Goal: Task Accomplishment & Management: Use online tool/utility

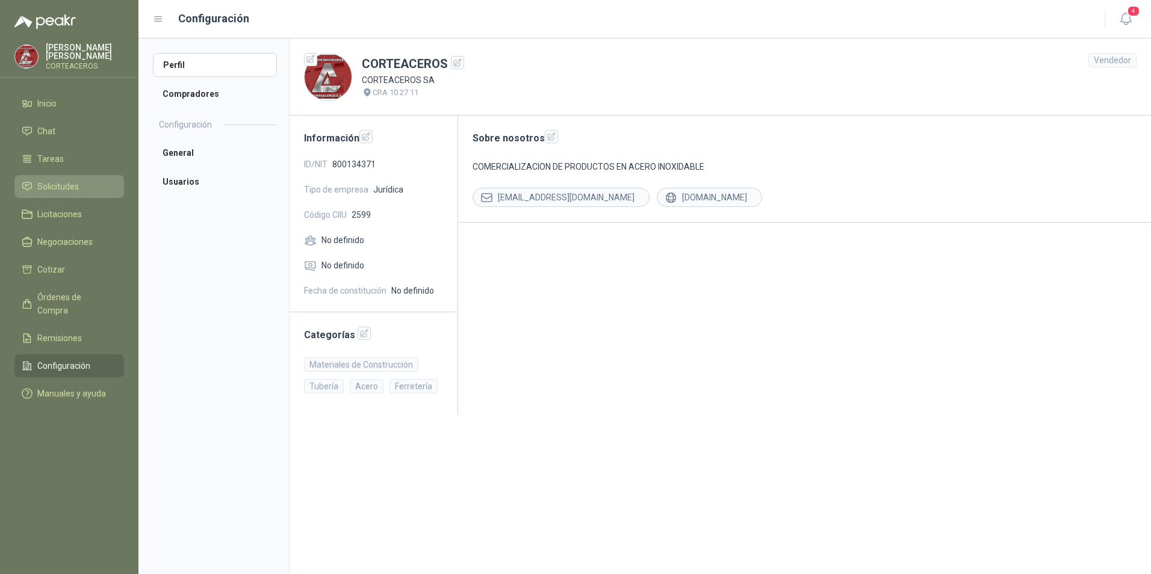
click at [95, 183] on li "Solicitudes" at bounding box center [69, 186] width 95 height 13
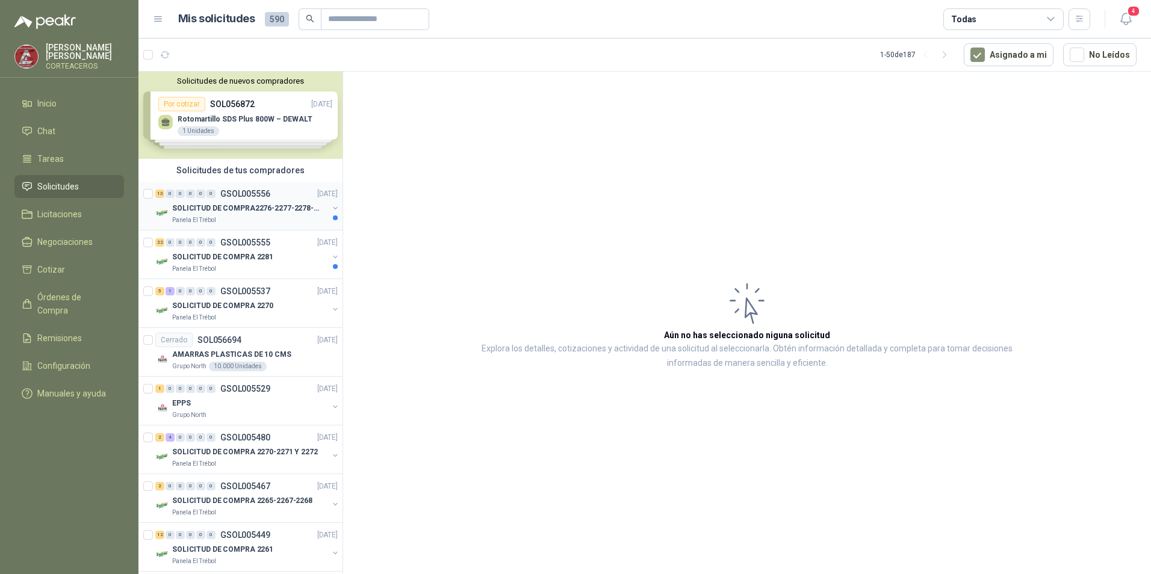
click at [199, 211] on p "SOLICITUD DE COMPRA2276-2277-2278-2284-2285-" at bounding box center [247, 208] width 150 height 11
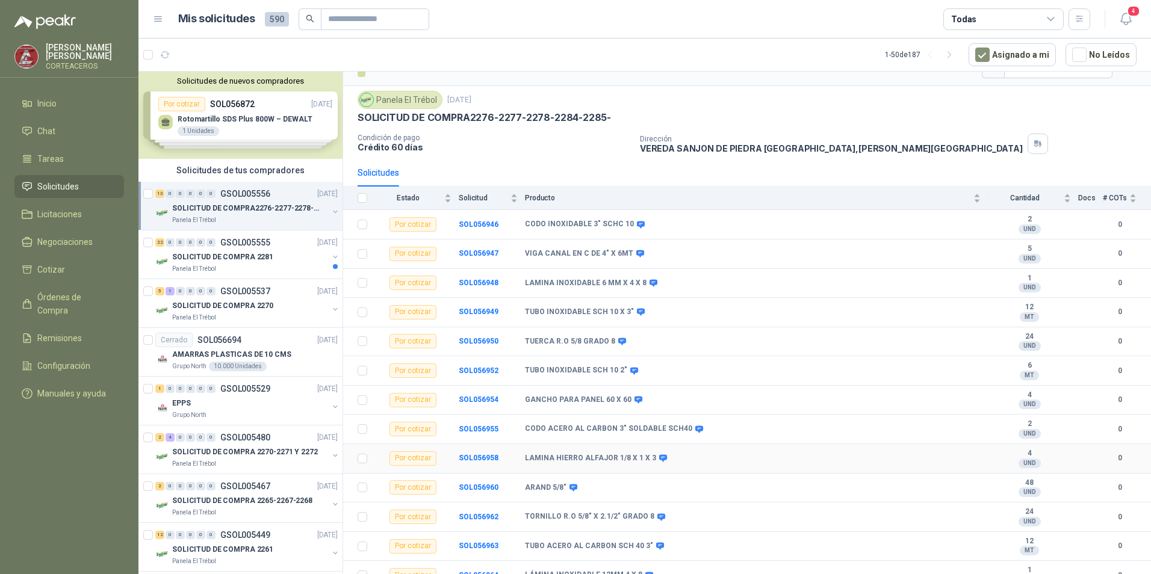
scroll to position [34, 0]
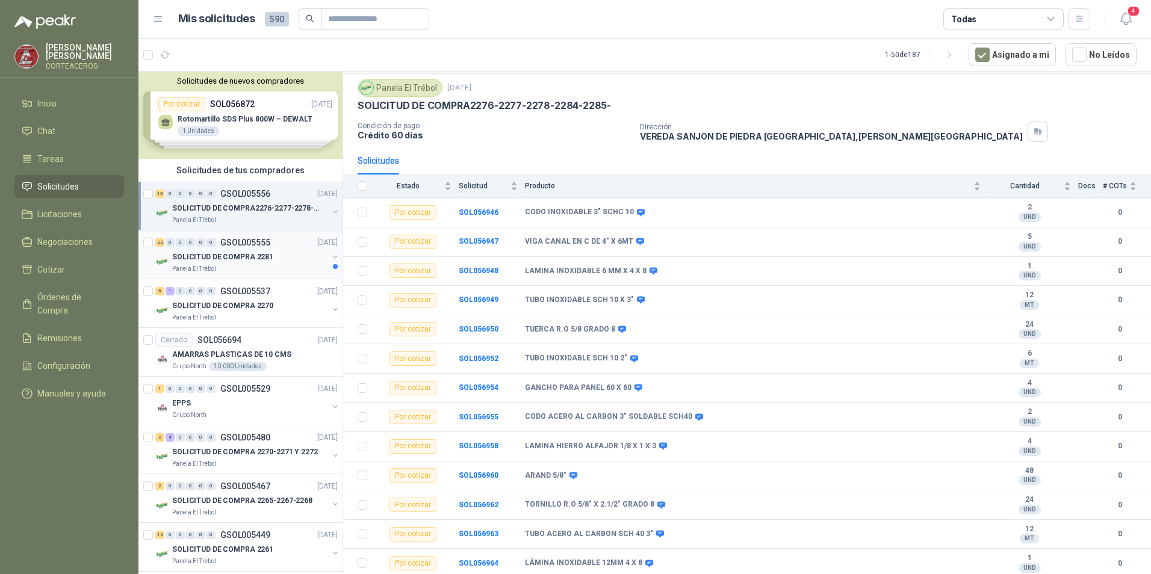
click at [235, 262] on p "SOLICITUD DE COMPRA 2281" at bounding box center [222, 257] width 101 height 11
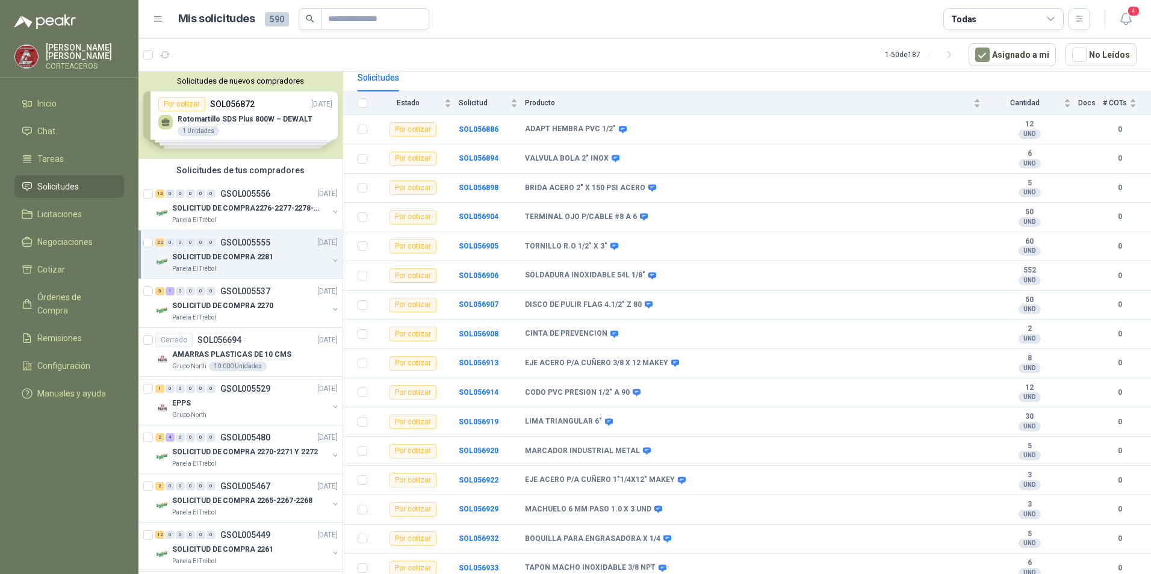
scroll to position [117, 0]
click at [209, 207] on p "SOLICITUD DE COMPRA2276-2277-2278-2284-2285-" at bounding box center [247, 208] width 150 height 11
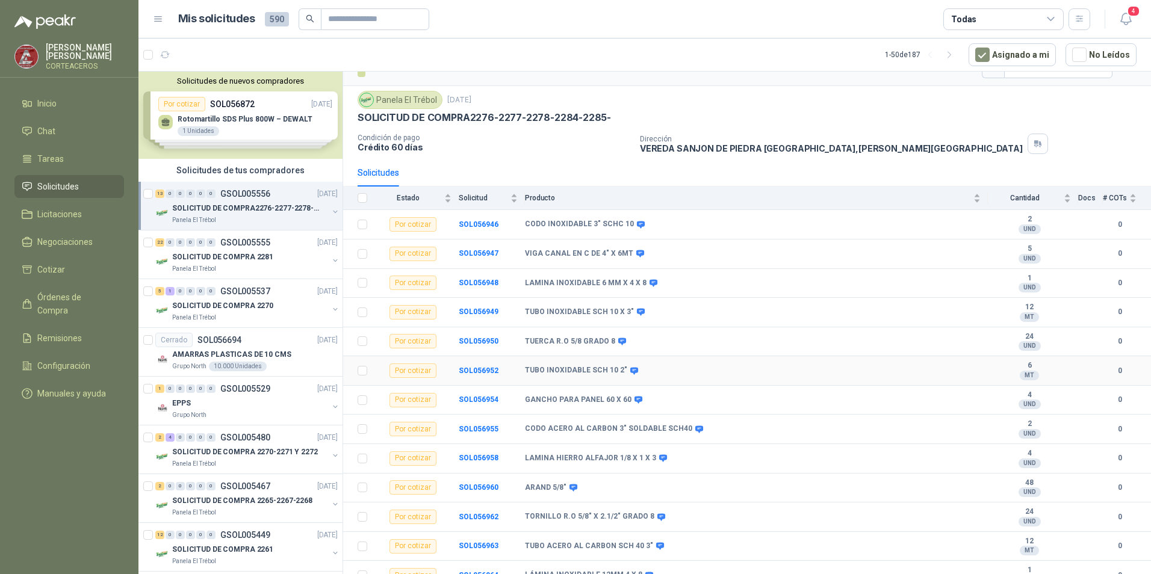
scroll to position [34, 0]
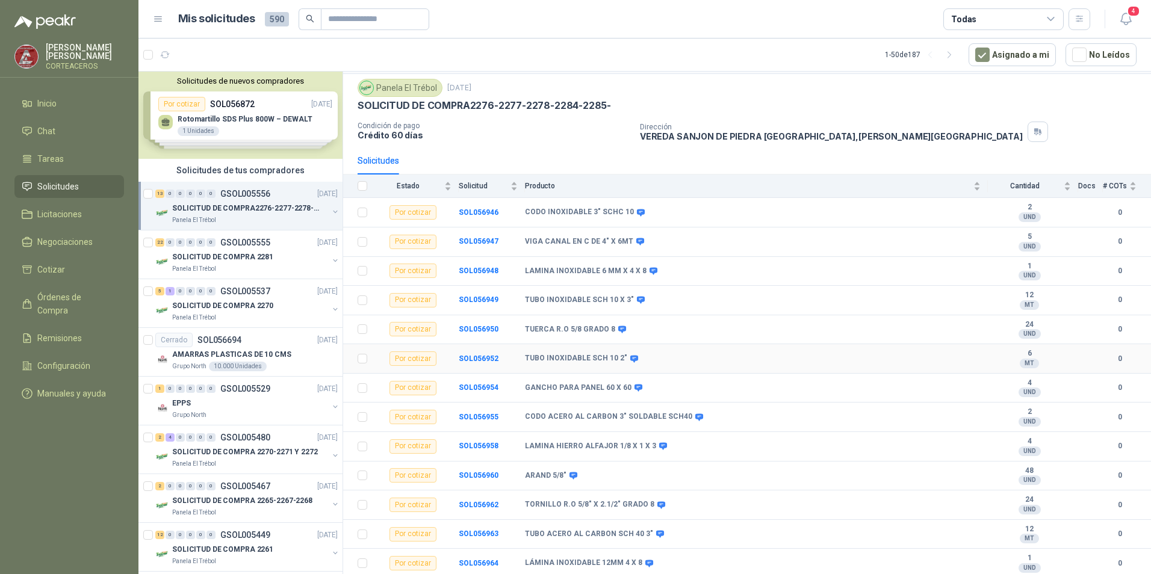
click at [592, 360] on b "TUBO INOXIDABLE SCH 10 2"" at bounding box center [576, 359] width 102 height 10
click at [651, 492] on td "TORNILLO R.O 5/8" X 2.1/2" GRADO 8" at bounding box center [756, 505] width 463 height 29
click at [485, 358] on b "SOL056952" at bounding box center [479, 359] width 40 height 8
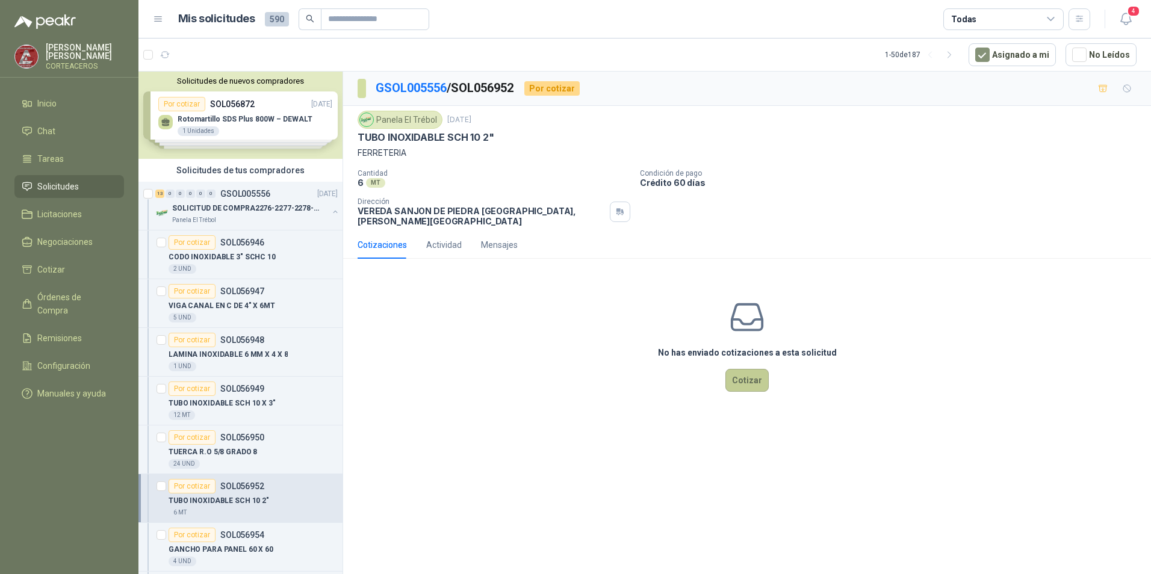
click at [745, 376] on button "Cotizar" at bounding box center [746, 380] width 43 height 23
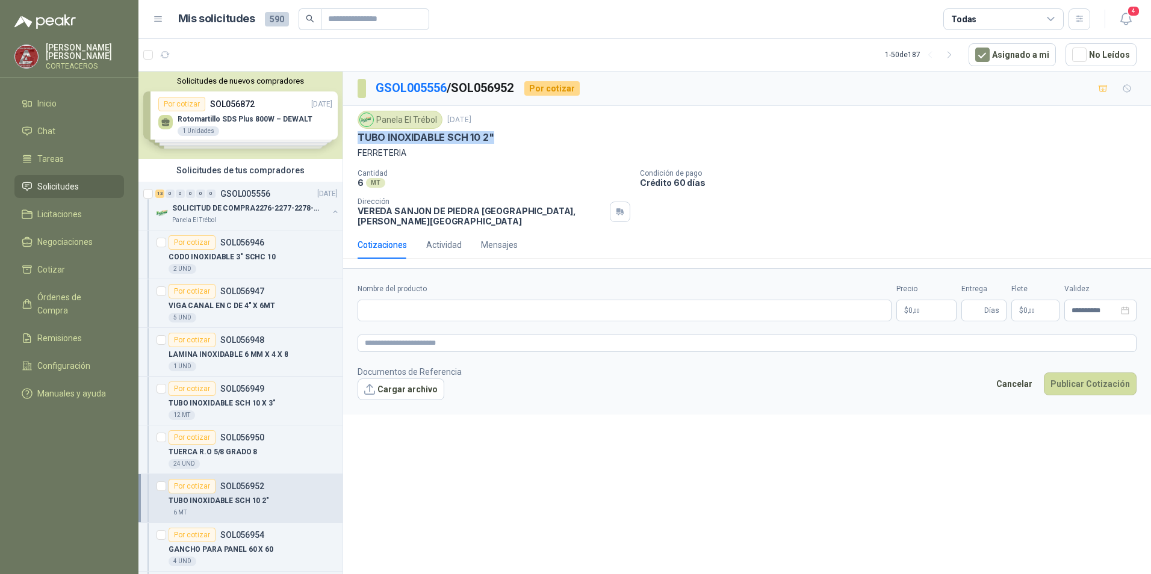
drag, startPoint x: 495, startPoint y: 134, endPoint x: 344, endPoint y: 131, distance: 151.1
click at [344, 131] on div "Panela El Trébol [DATE] TUBO INOXIDABLE SCH 10 2" FERRETERIA Cantidad 6 MT  Co…" at bounding box center [747, 168] width 808 height 125
drag, startPoint x: 344, startPoint y: 131, endPoint x: 423, endPoint y: 135, distance: 78.4
copy p "TUBO INOXIDABLE SCH 10 2""
paste input "**********"
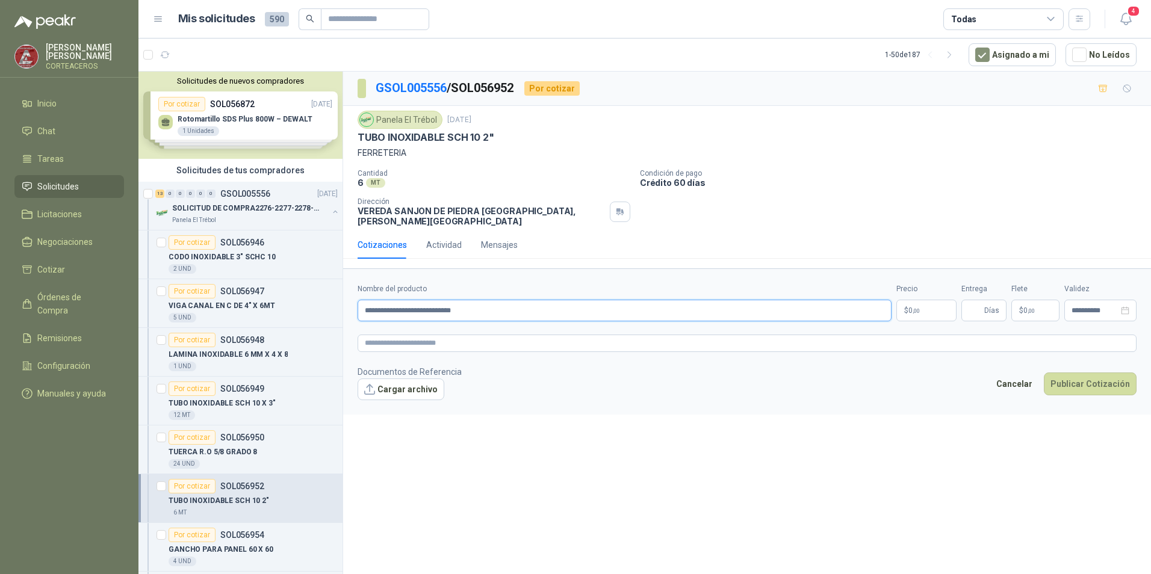
type input "**********"
click at [906, 300] on p "$ 0 ,00" at bounding box center [926, 311] width 60 height 22
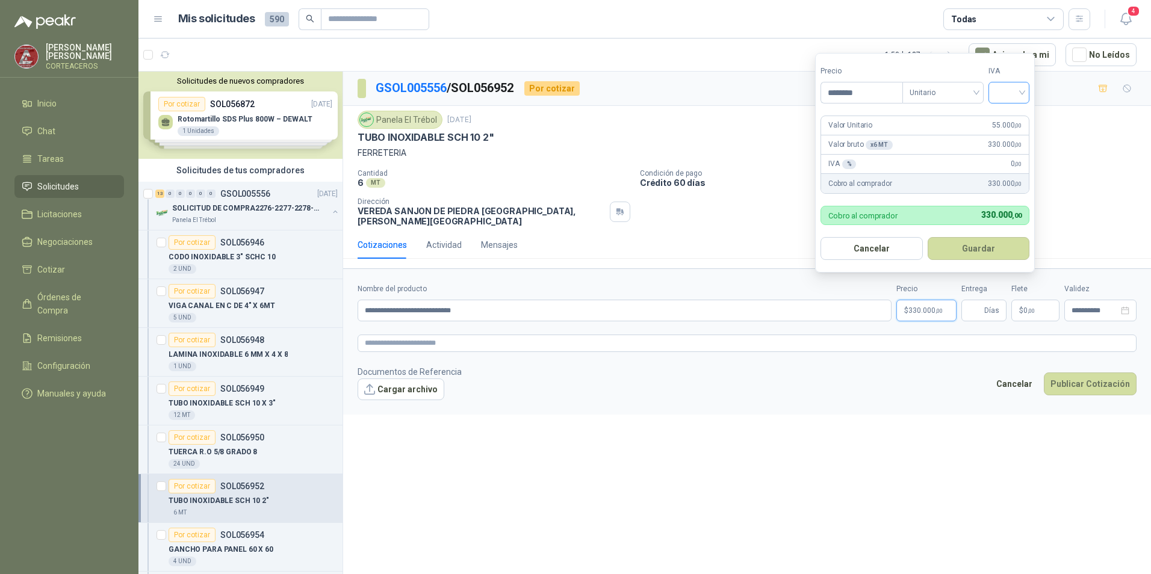
type input "********"
click at [1000, 89] on input "search" at bounding box center [1009, 91] width 26 height 18
click at [1000, 119] on div "19%" at bounding box center [1011, 117] width 22 height 13
click at [972, 252] on button "Guardar" at bounding box center [981, 248] width 104 height 23
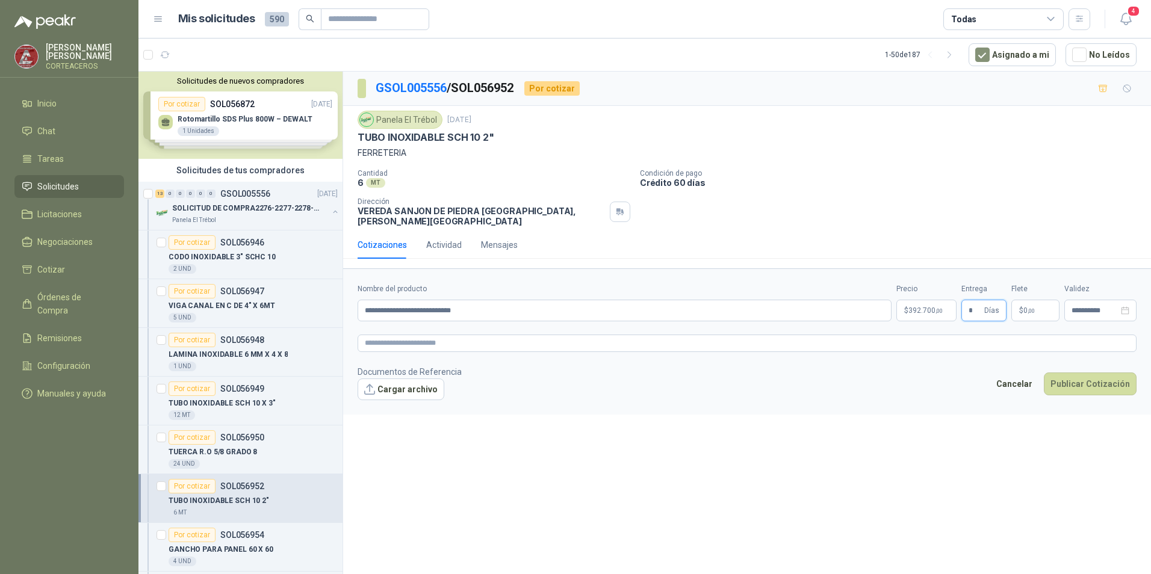
type input "*"
click at [1127, 306] on icon "close-circle" at bounding box center [1125, 310] width 8 height 8
type input "*"
click at [1073, 377] on button "Publicar Cotización" at bounding box center [1090, 384] width 93 height 23
type input "**********"
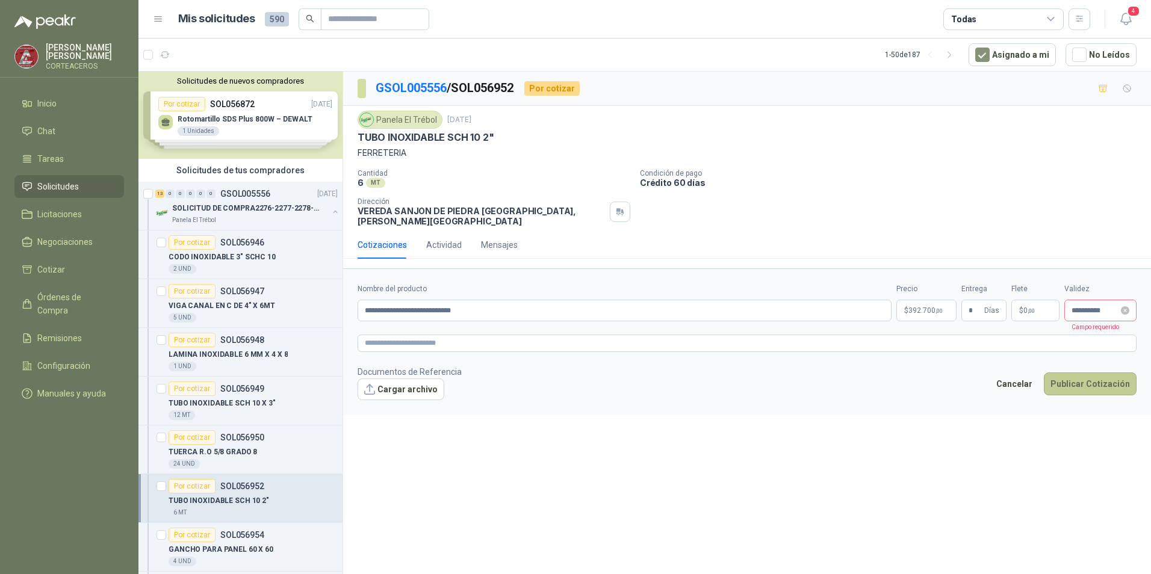
click at [1073, 377] on button "Publicar Cotización" at bounding box center [1090, 384] width 93 height 23
click at [1128, 306] on icon "close-circle" at bounding box center [1125, 310] width 8 height 8
click at [1105, 307] on input at bounding box center [1095, 311] width 47 height 8
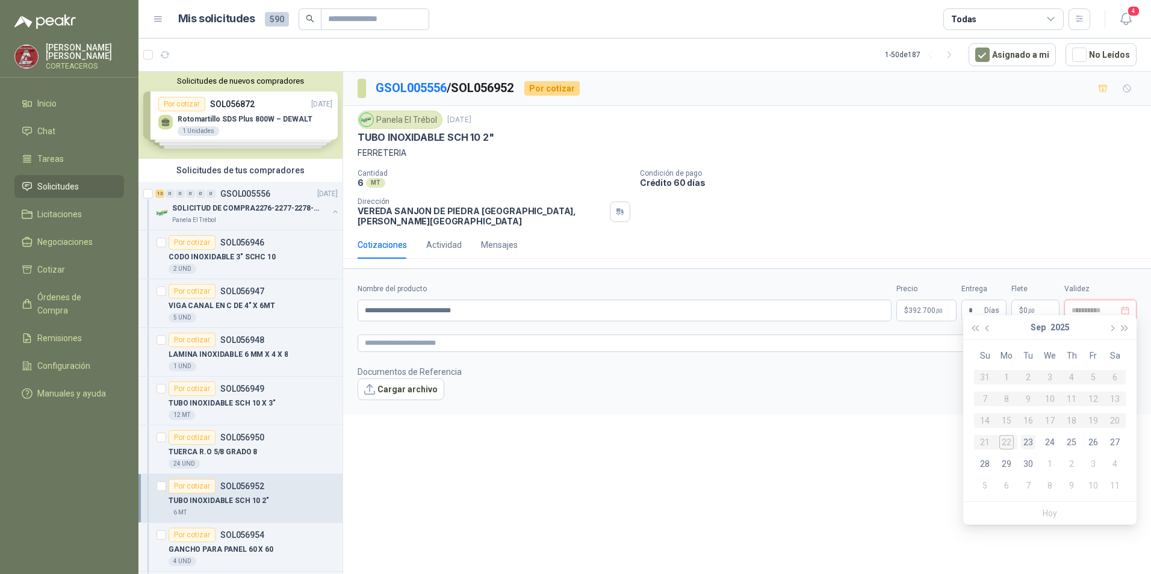
type input "**********"
click at [1095, 442] on div "26" at bounding box center [1093, 442] width 14 height 14
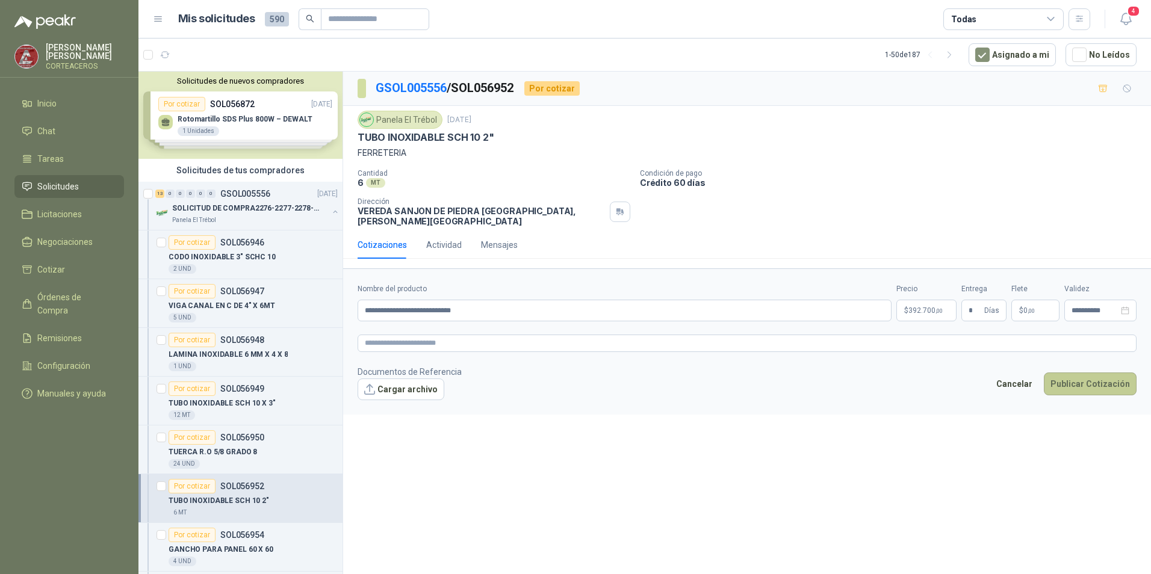
click at [1097, 379] on button "Publicar Cotización" at bounding box center [1090, 384] width 93 height 23
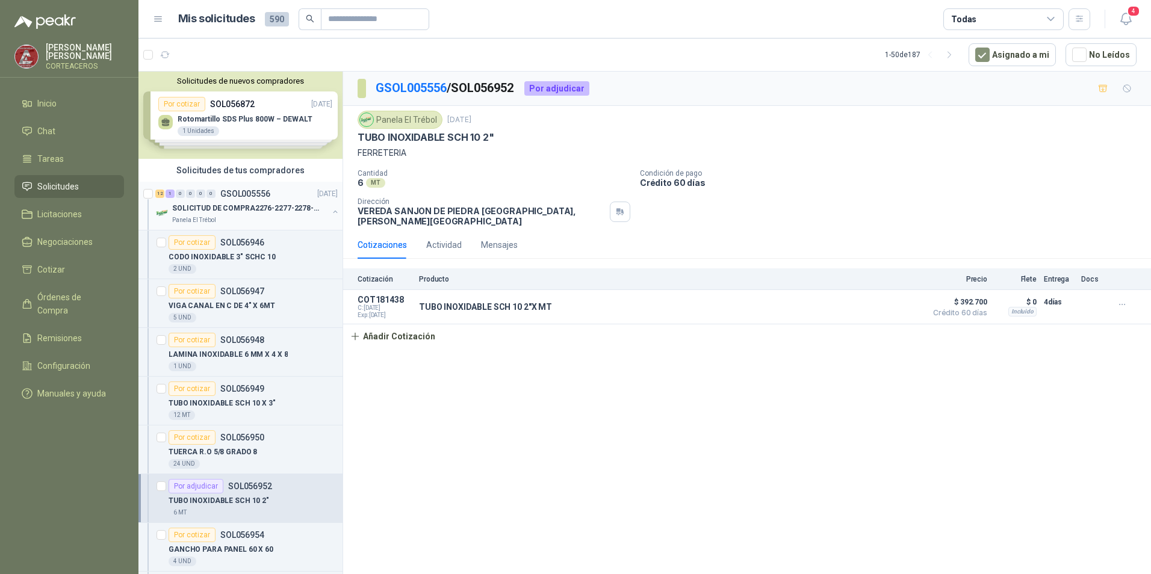
click at [194, 207] on p "SOLICITUD DE COMPRA2276-2277-2278-2284-2285-" at bounding box center [247, 208] width 150 height 11
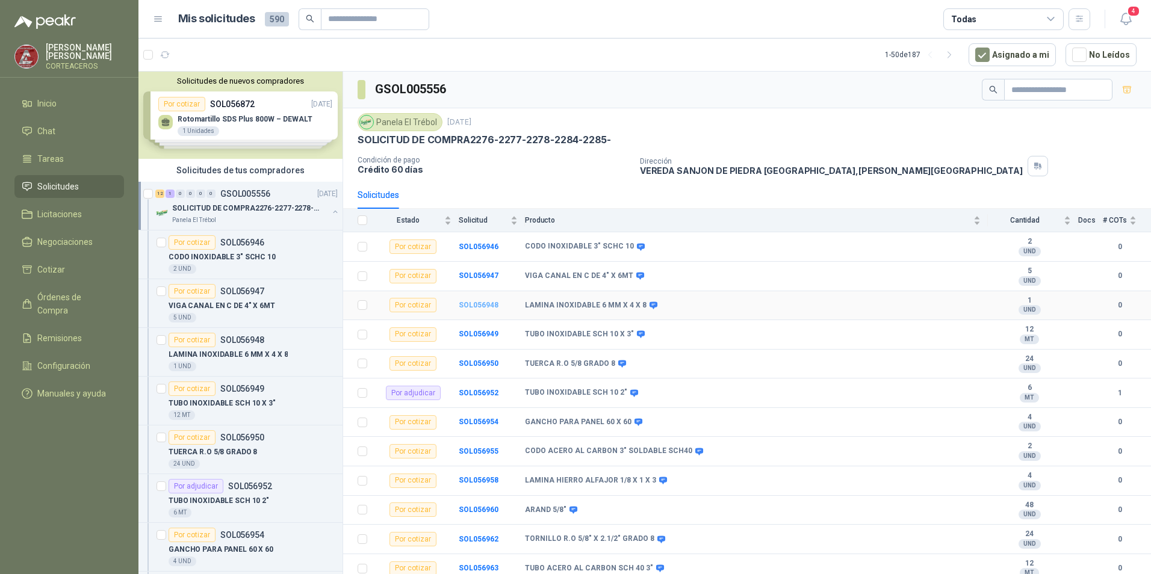
click at [487, 305] on b "SOL056948" at bounding box center [479, 305] width 40 height 8
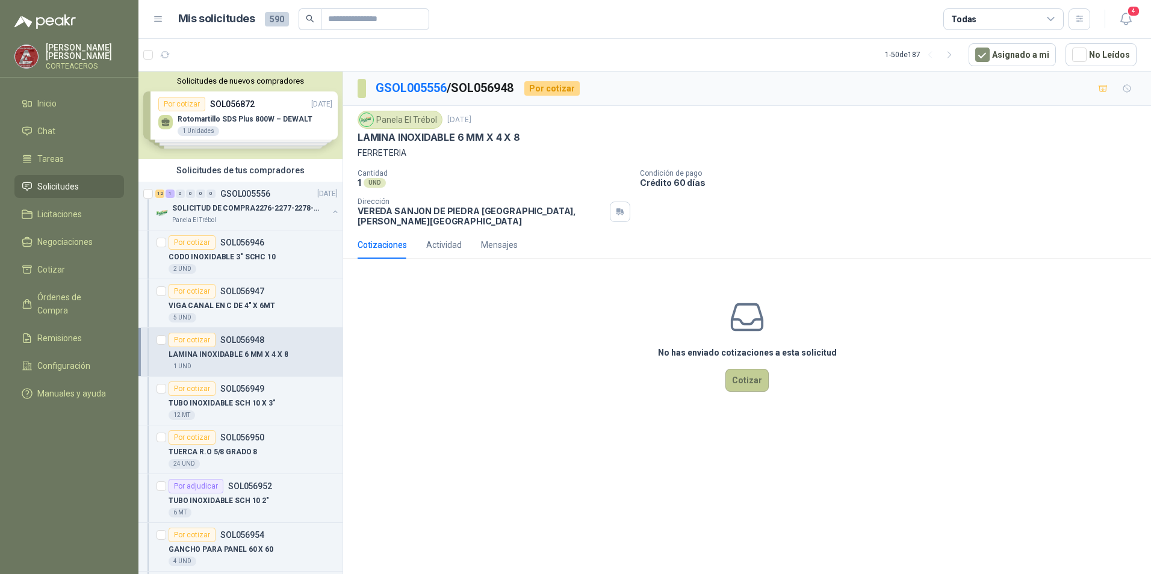
click at [745, 370] on button "Cotizar" at bounding box center [746, 380] width 43 height 23
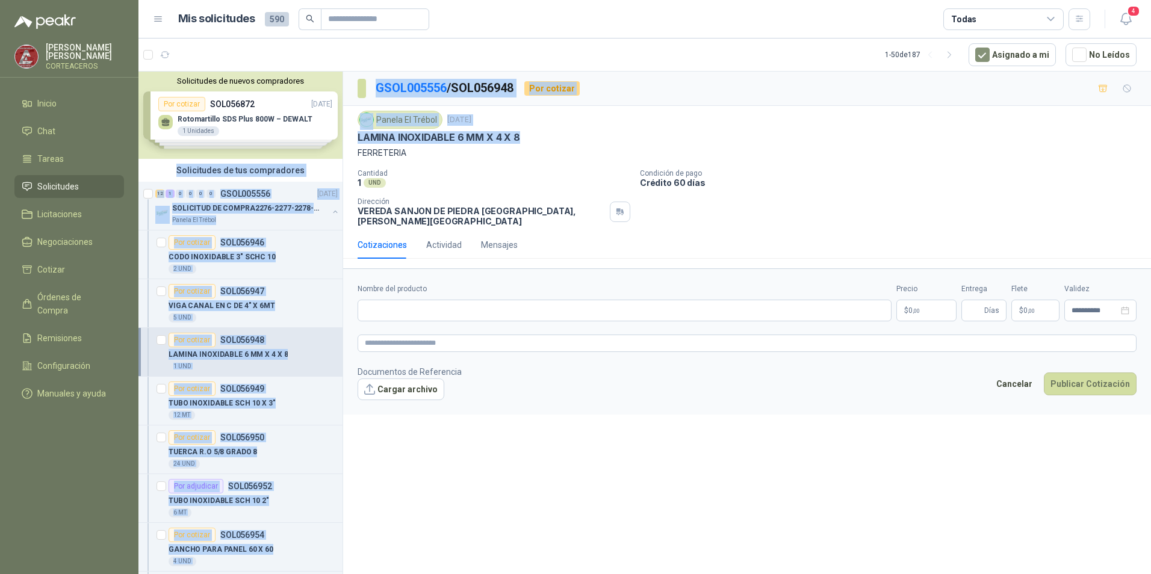
drag, startPoint x: 531, startPoint y: 136, endPoint x: 331, endPoint y: 132, distance: 199.9
click at [331, 132] on div "Solicitudes de nuevos compradores Por cotizar SOL056872 [DATE] Rotomartillo SDS…" at bounding box center [644, 324] width 1013 height 507
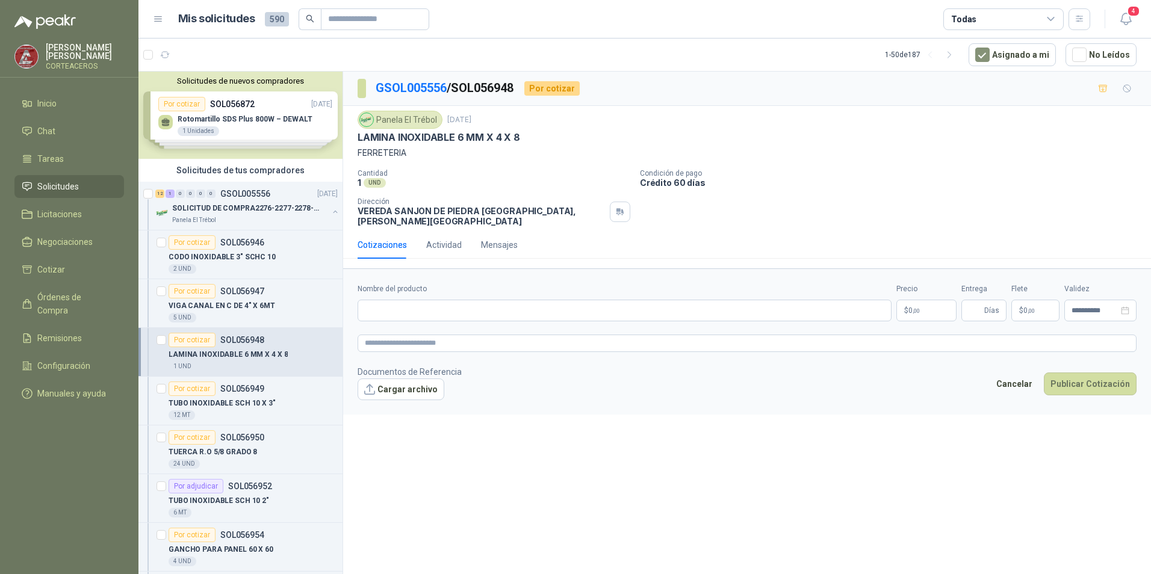
drag, startPoint x: 331, startPoint y: 132, endPoint x: 506, endPoint y: 146, distance: 175.7
click at [506, 145] on div "Panela El Trébol [DATE] LAMINA INOXIDABLE 6 MM X 4 X 8 FERRETERIA" at bounding box center [747, 135] width 779 height 49
drag, startPoint x: 526, startPoint y: 140, endPoint x: 356, endPoint y: 143, distance: 169.8
click at [356, 143] on div "Panela El Trébol [DATE] LAMINA INOXIDABLE 6 MM X 4 X 8 FERRETERIA Cantidad 1 UN…" at bounding box center [747, 168] width 808 height 125
drag, startPoint x: 356, startPoint y: 143, endPoint x: 396, endPoint y: 143, distance: 39.7
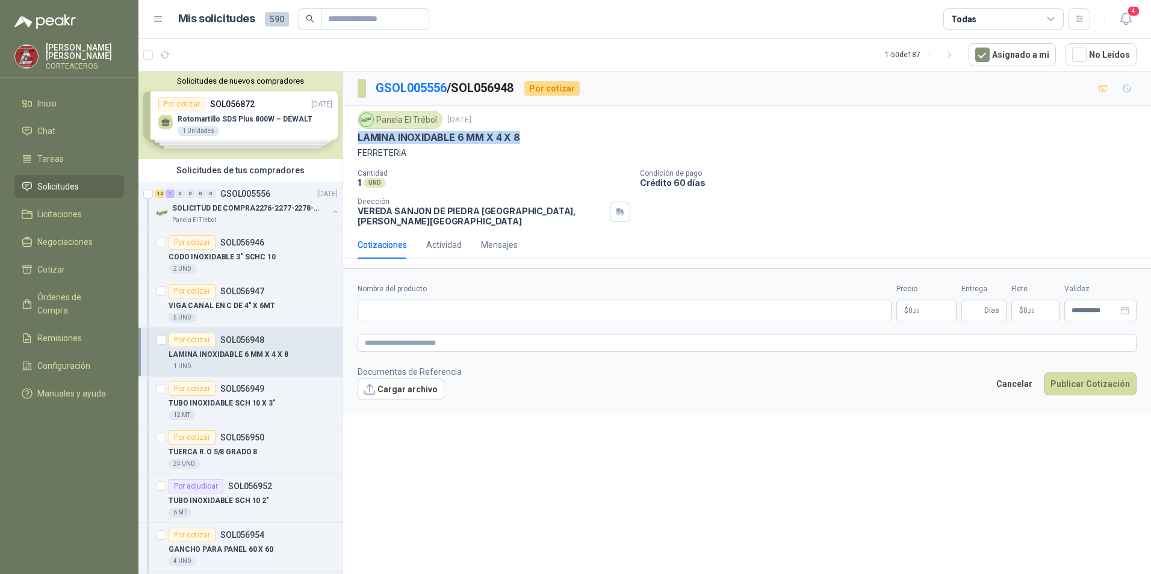
copy p "LAMINA INOXIDABLE 6 MM X 4 X 8"
click at [559, 300] on input "Nombre del producto" at bounding box center [625, 311] width 534 height 22
paste input "**********"
type input "**********"
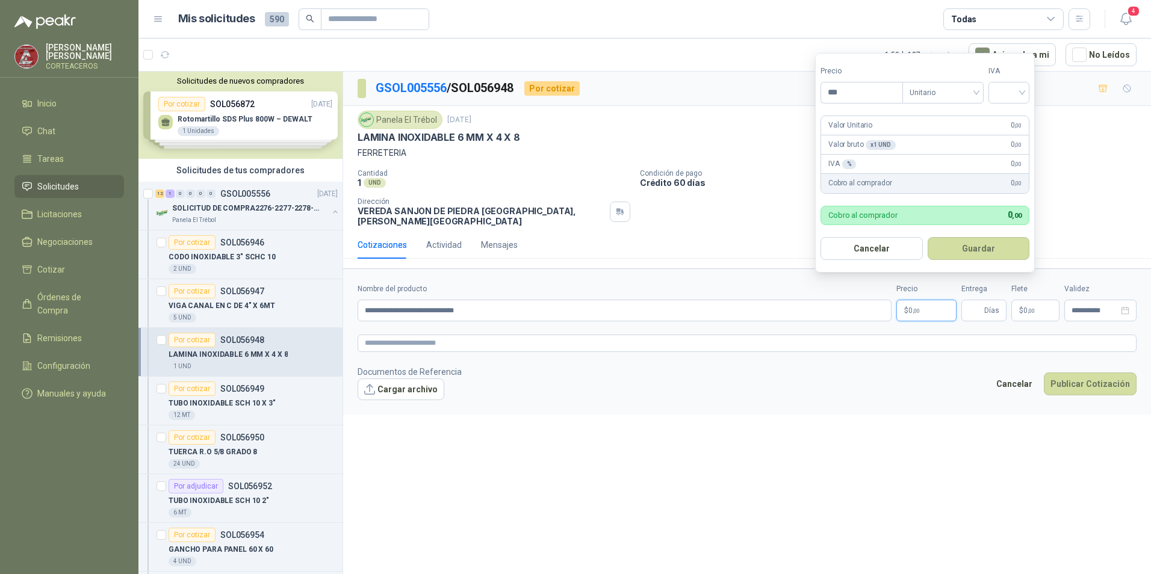
click at [927, 300] on p "$ 0 ,00" at bounding box center [926, 311] width 60 height 22
click at [1029, 84] on div at bounding box center [1008, 93] width 41 height 22
type input "**********"
click at [1010, 116] on div "19%" at bounding box center [1011, 117] width 22 height 13
click at [998, 253] on button "Guardar" at bounding box center [981, 248] width 104 height 23
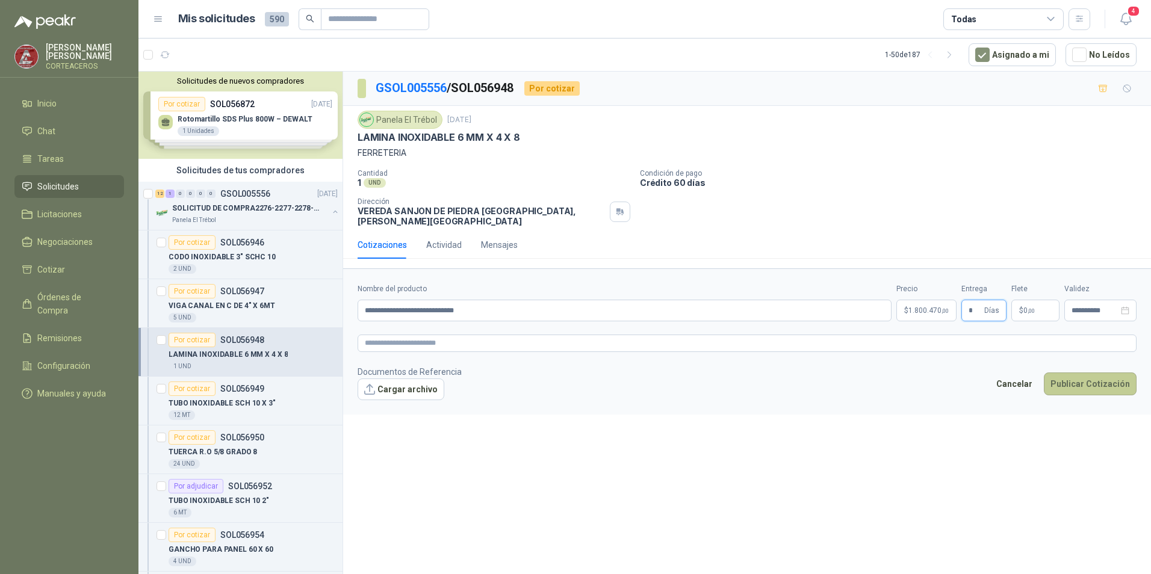
type input "*"
click at [1090, 374] on button "Publicar Cotización" at bounding box center [1090, 384] width 93 height 23
